Goal: Information Seeking & Learning: Find contact information

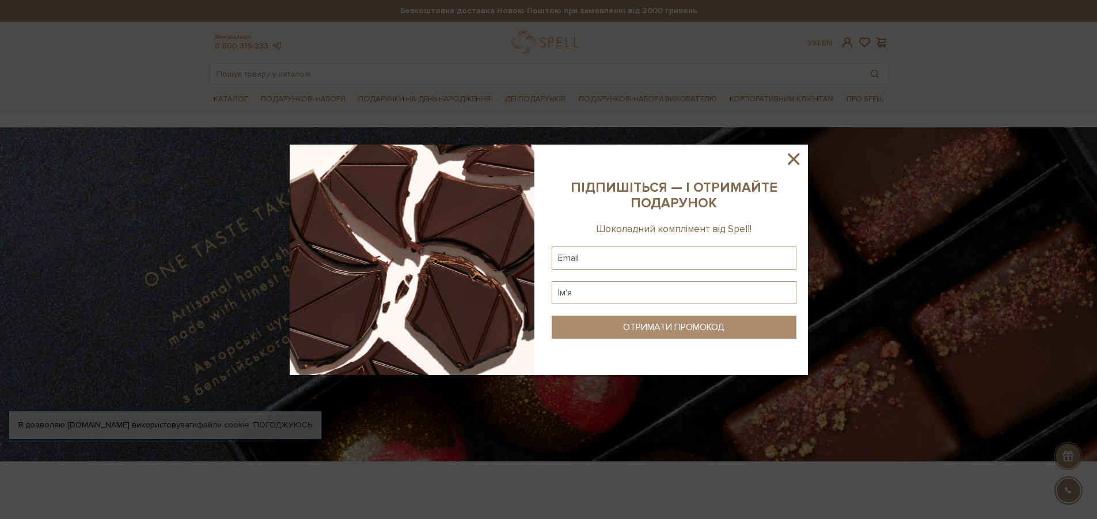
click at [795, 161] on icon at bounding box center [794, 159] width 12 height 12
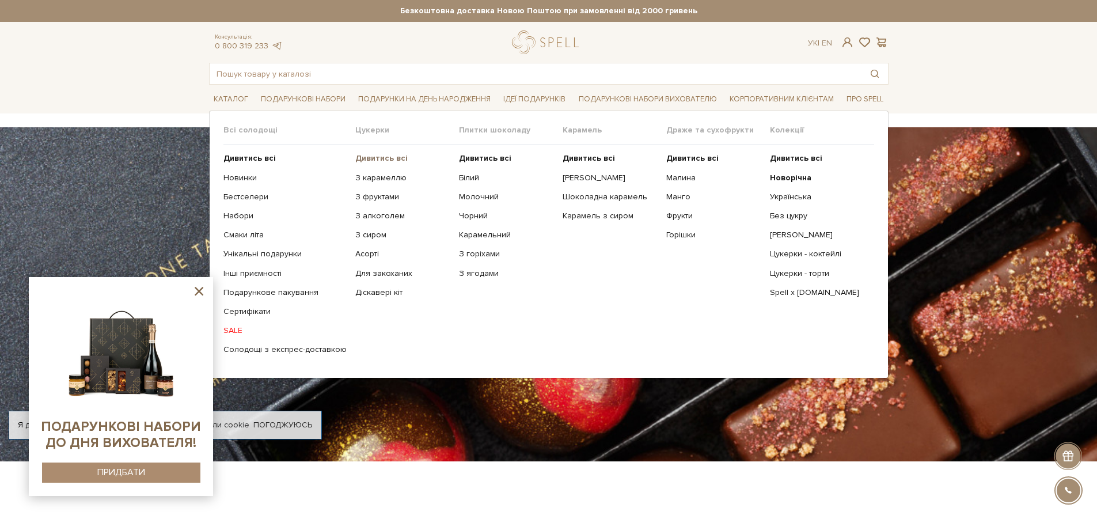
click at [362, 157] on b "Дивитись всі" at bounding box center [381, 158] width 52 height 10
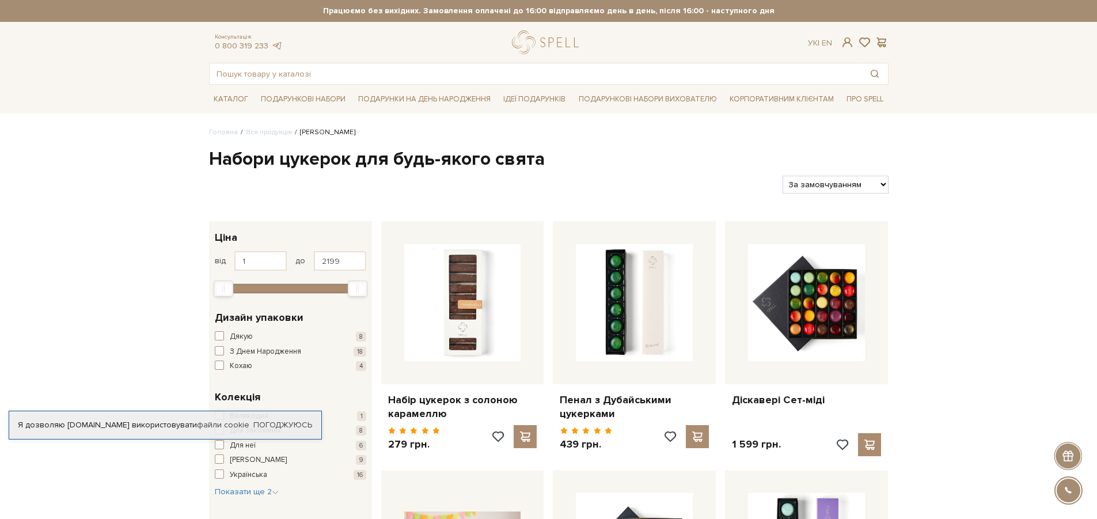
click at [880, 181] on select "За замовчуванням За Ціною (зростання) За Ціною (зменшення) Новинки За популярні…" at bounding box center [835, 185] width 105 height 18
select select "[URL][DOMAIN_NAME]"
click at [783, 176] on select "За замовчуванням За Ціною (зростання) За Ціною (зменшення) Новинки За популярні…" at bounding box center [835, 185] width 105 height 18
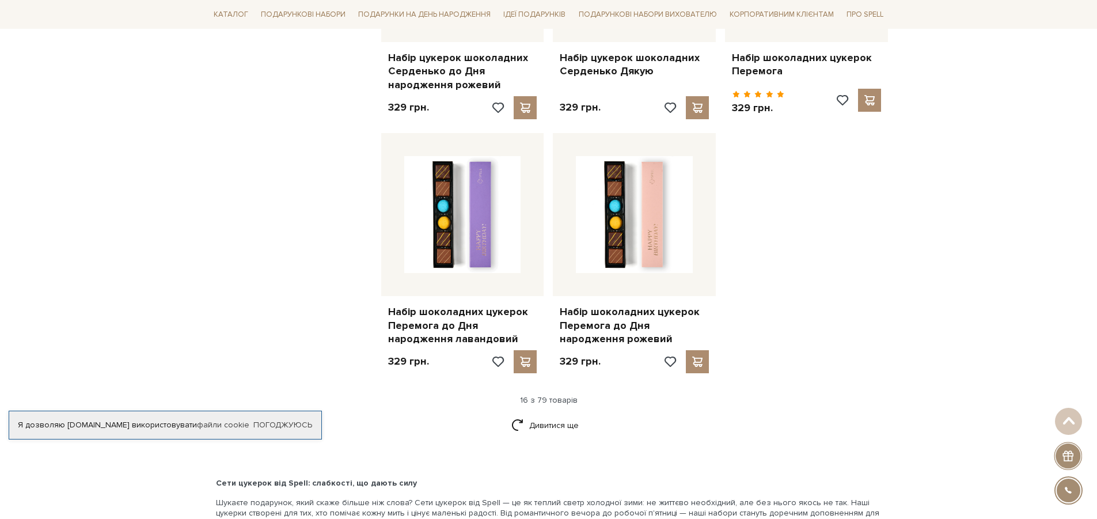
scroll to position [1497, 0]
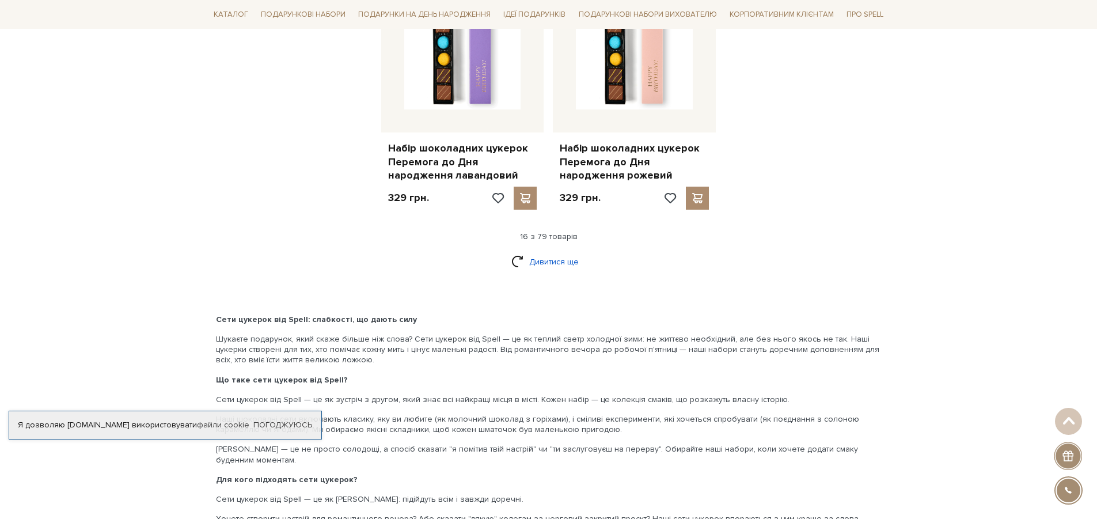
click at [547, 260] on link "Дивитися ще" at bounding box center [548, 262] width 75 height 20
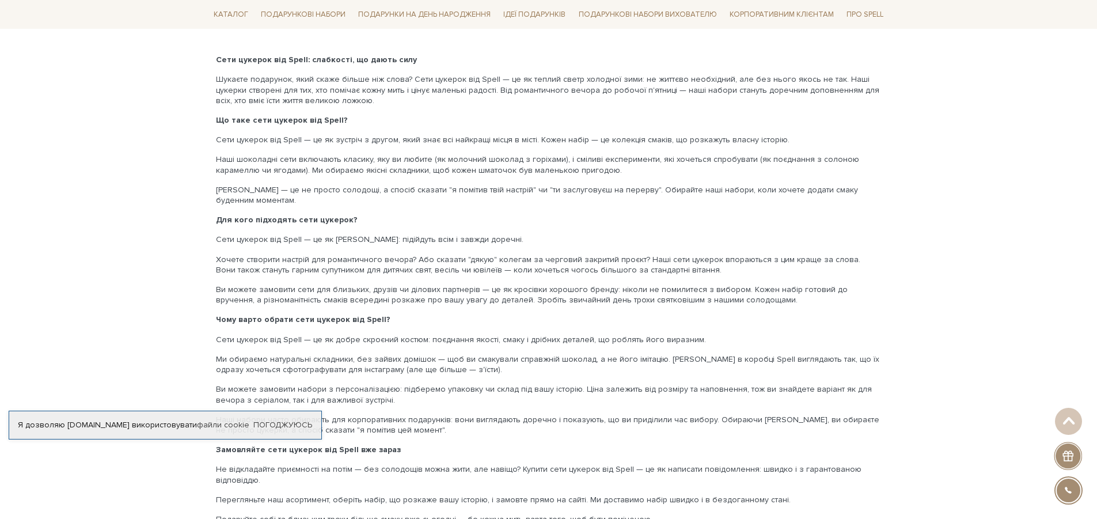
scroll to position [2707, 0]
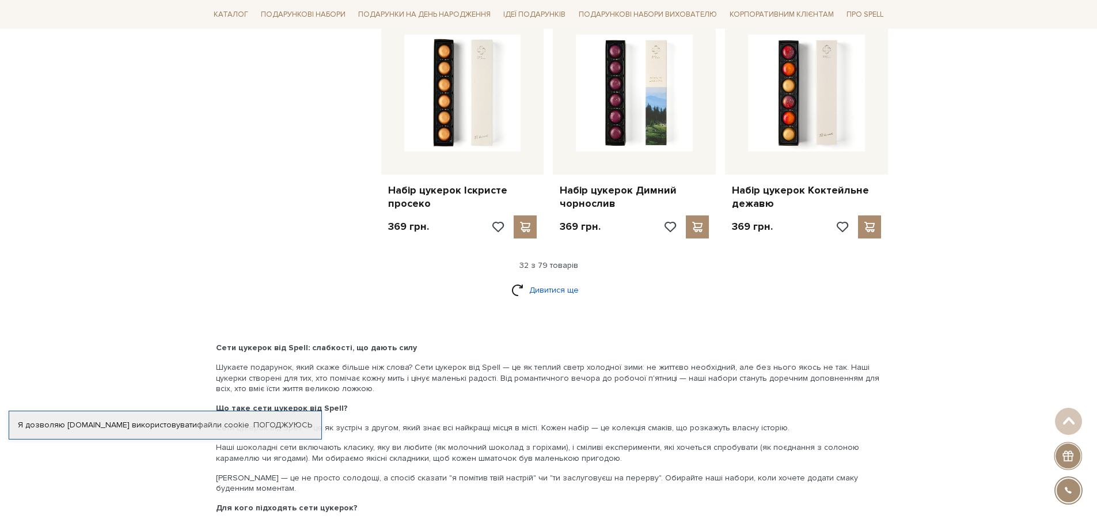
click at [566, 290] on link "Дивитися ще" at bounding box center [548, 290] width 75 height 20
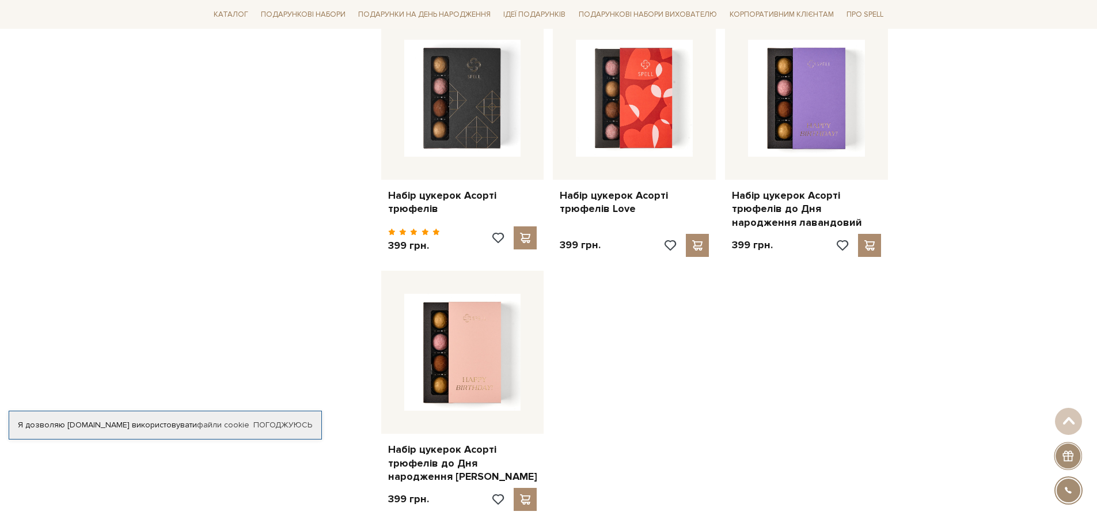
scroll to position [4146, 0]
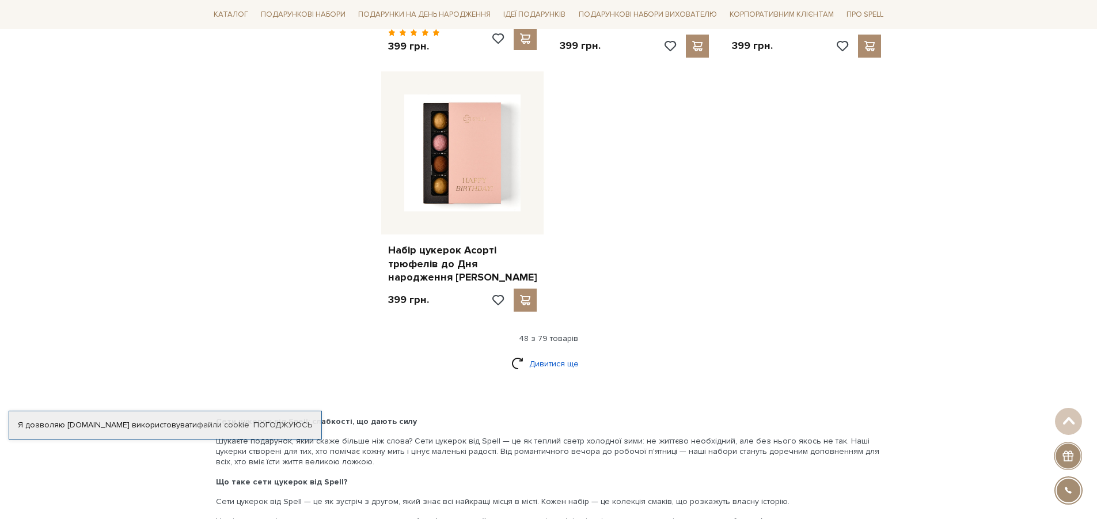
click at [563, 354] on link "Дивитися ще" at bounding box center [548, 364] width 75 height 20
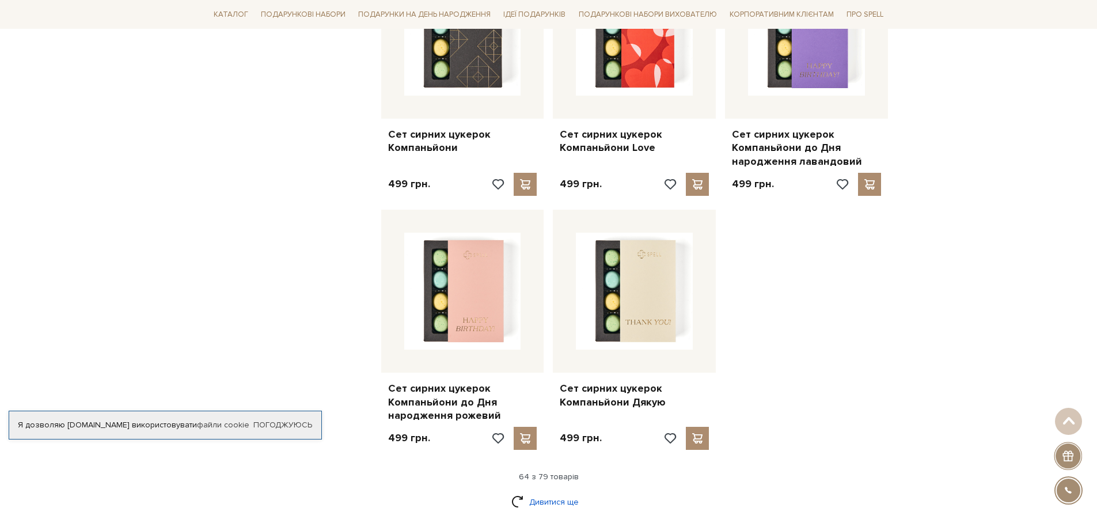
scroll to position [5413, 0]
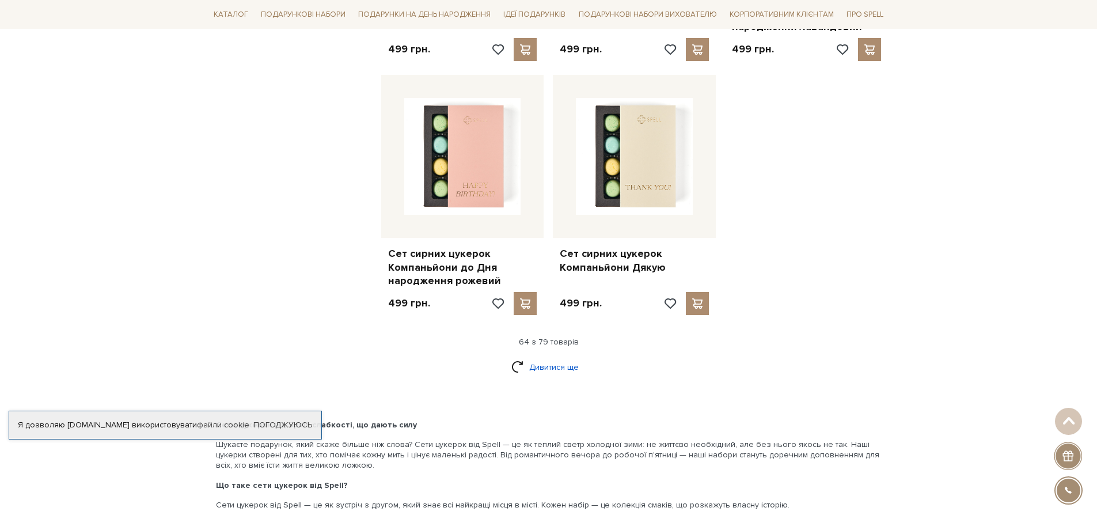
click at [545, 357] on link "Дивитися ще" at bounding box center [548, 367] width 75 height 20
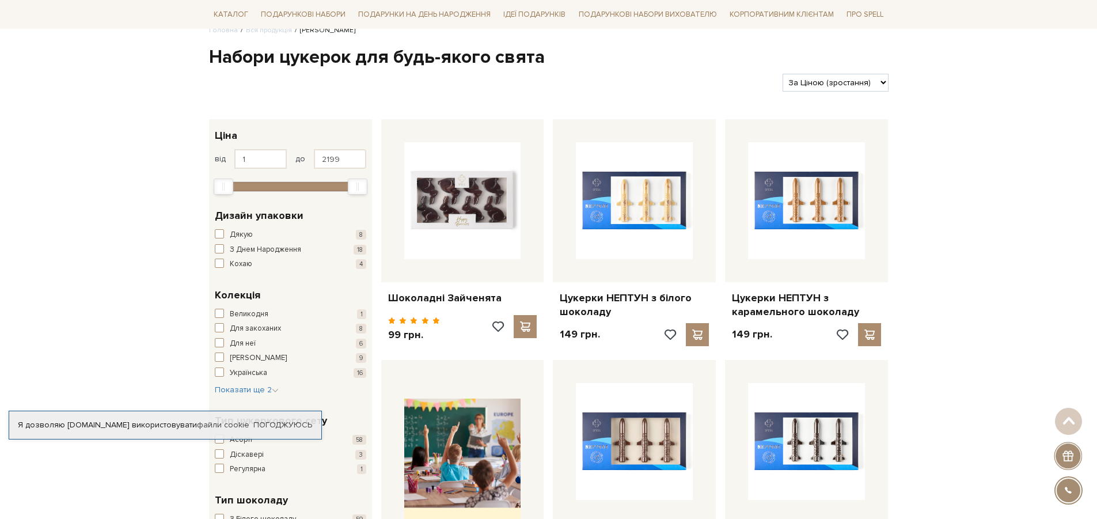
scroll to position [0, 0]
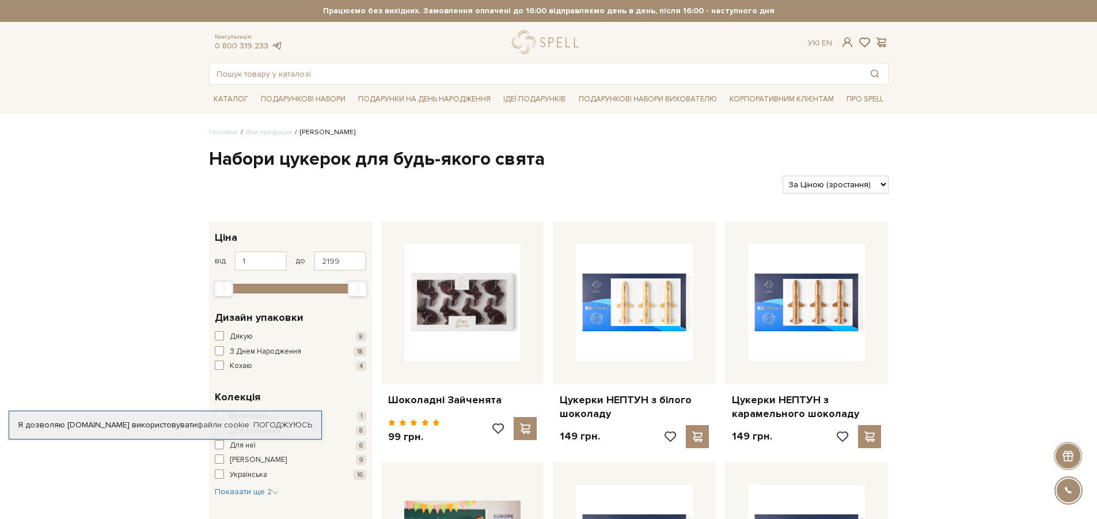
click at [276, 49] on link at bounding box center [277, 46] width 12 height 10
drag, startPoint x: 207, startPoint y: 43, endPoint x: 266, endPoint y: 50, distance: 59.8
click at [266, 50] on div "Консультація: 0 800 319 233" at bounding box center [248, 42] width 93 height 18
copy link "0 800 319 233"
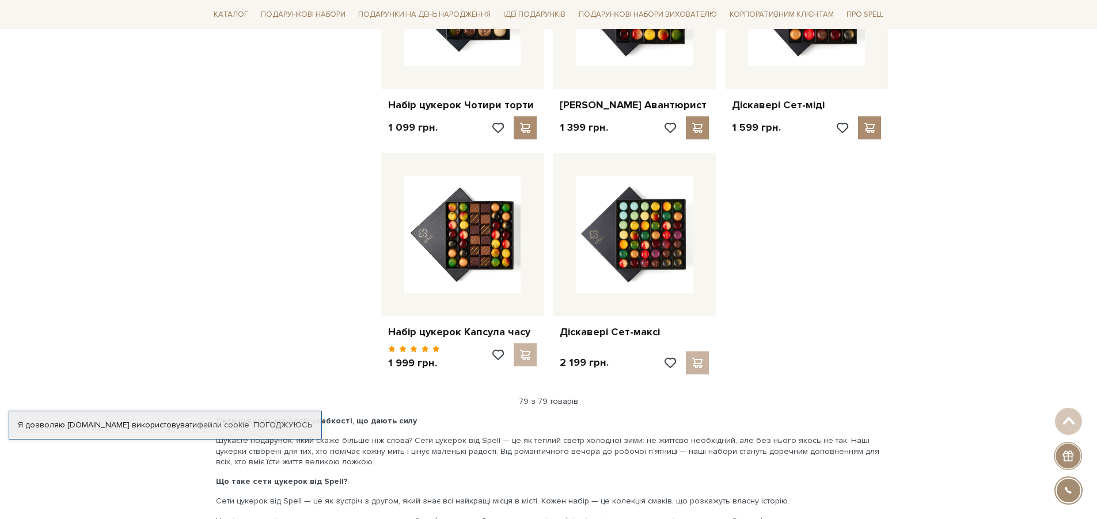
scroll to position [7236, 0]
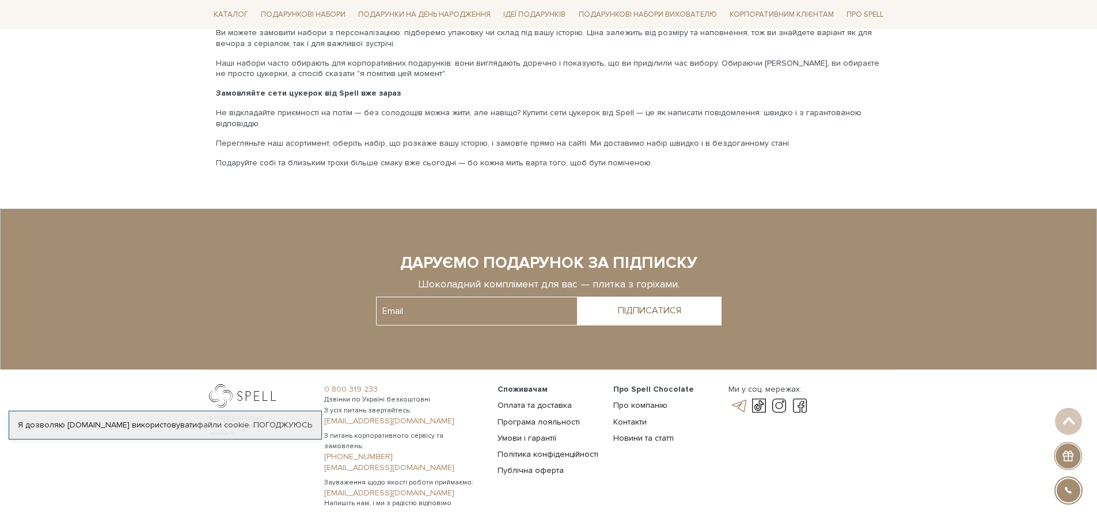
click at [740, 399] on link at bounding box center [738, 406] width 20 height 14
click at [622, 417] on link "Контакти" at bounding box center [629, 422] width 33 height 10
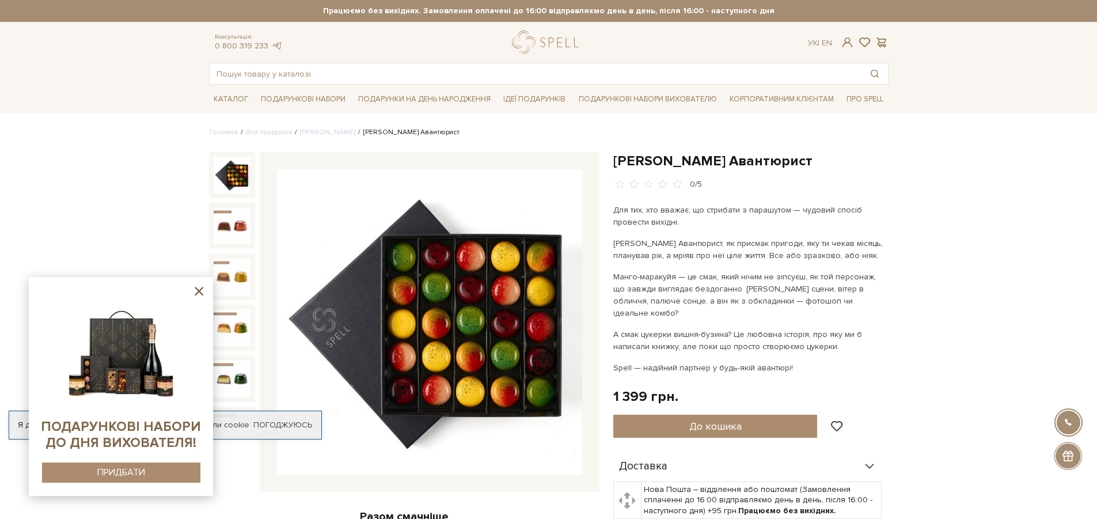
click at [196, 294] on icon at bounding box center [199, 291] width 9 height 9
